Goal: Navigation & Orientation: Find specific page/section

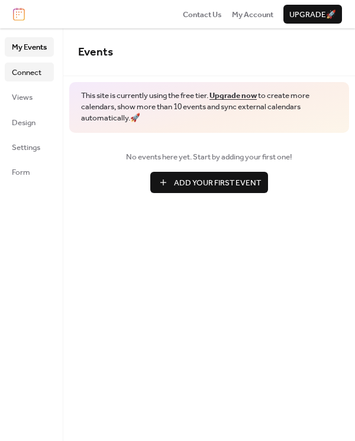
click at [39, 73] on span "Connect" at bounding box center [27, 73] width 30 height 12
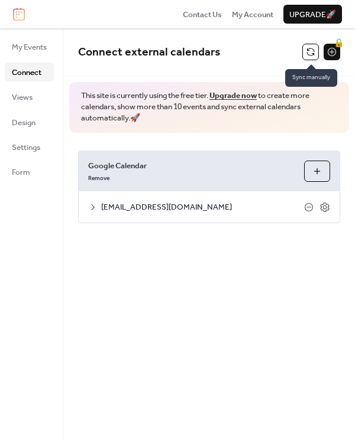
click at [309, 56] on button at bounding box center [310, 52] width 17 height 17
